Goal: Go to known website: Go to known website

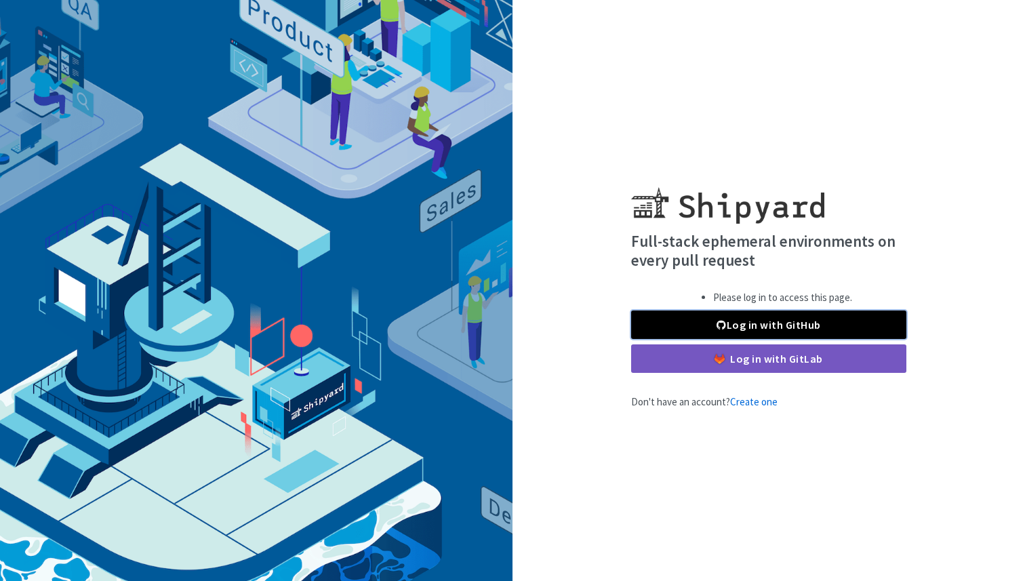
click at [775, 338] on link "Log in with GitHub" at bounding box center [768, 324] width 275 height 28
click at [779, 321] on link "Log in with GitHub" at bounding box center [768, 324] width 275 height 28
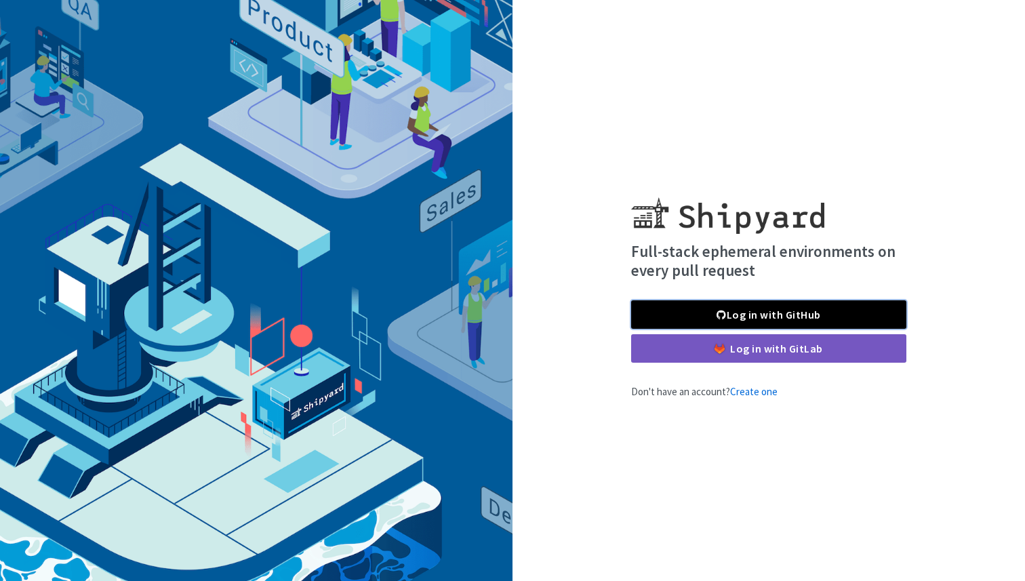
click at [733, 312] on link "Log in with GitHub" at bounding box center [768, 314] width 275 height 28
